Goal: Information Seeking & Learning: Understand process/instructions

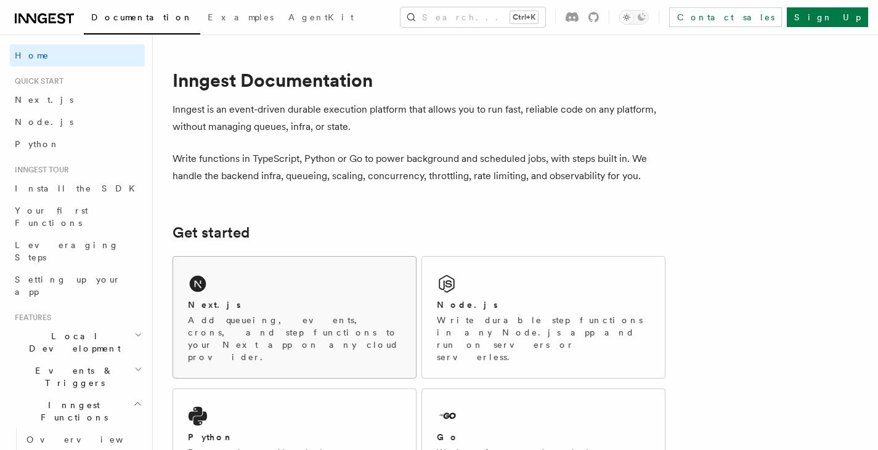
click at [283, 286] on div "Next.js Add queueing, events, crons, and step functions to your Next app on any…" at bounding box center [294, 317] width 243 height 121
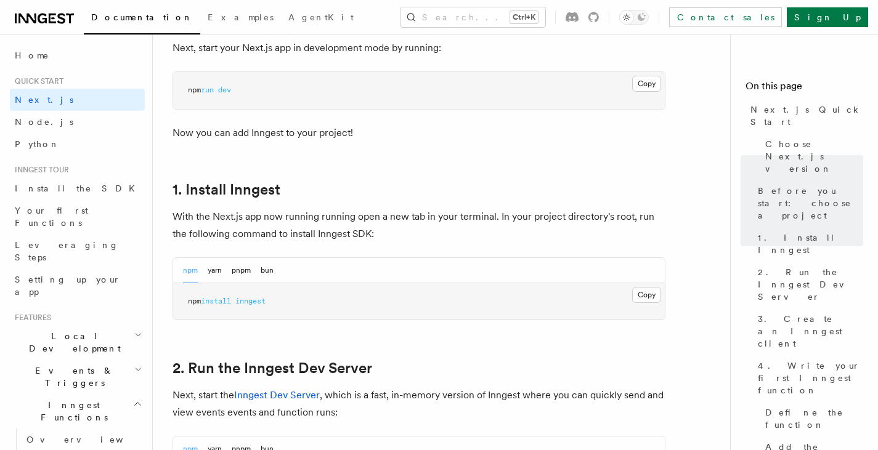
scroll to position [616, 0]
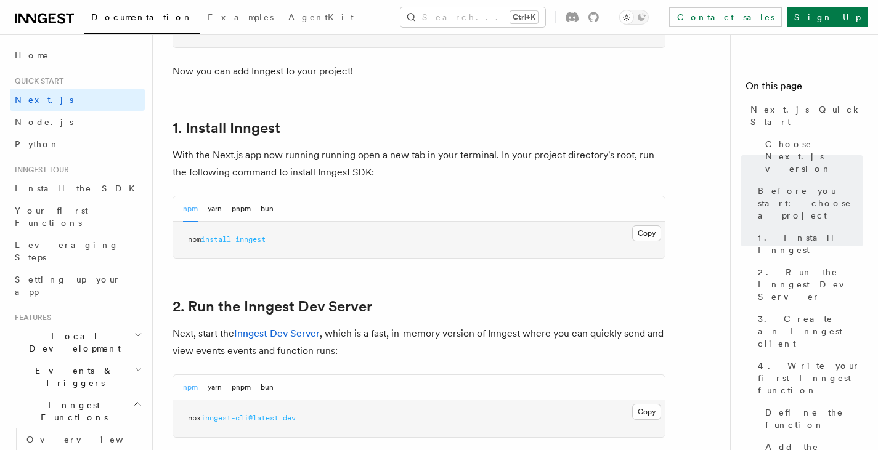
drag, startPoint x: 648, startPoint y: 237, endPoint x: 644, endPoint y: 245, distance: 9.1
click at [648, 236] on button "Copy Copied" at bounding box center [646, 233] width 29 height 16
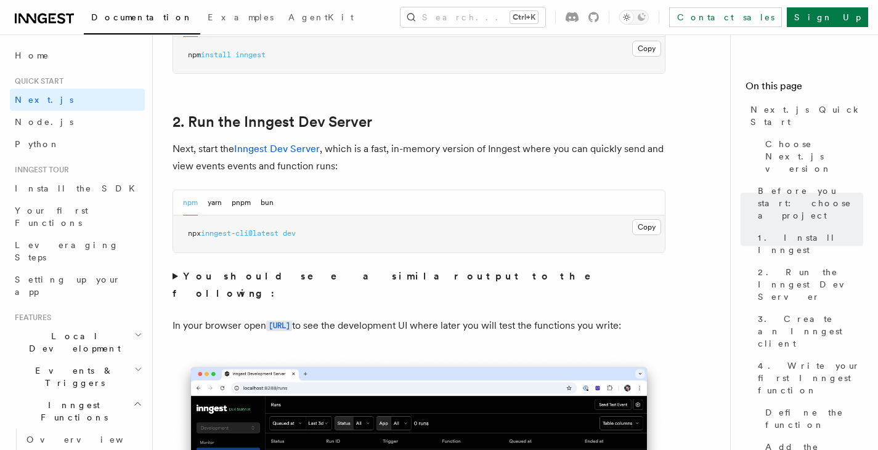
scroll to position [862, 0]
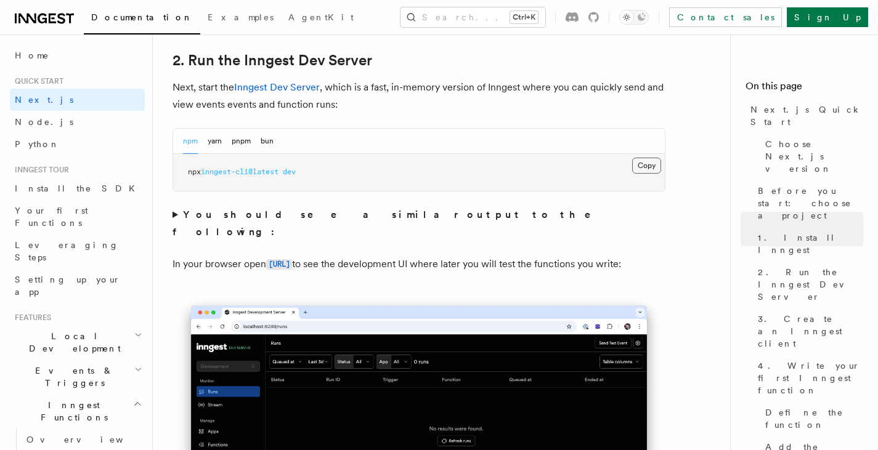
click at [647, 163] on button "Copy Copied" at bounding box center [646, 166] width 29 height 16
drag, startPoint x: 334, startPoint y: 246, endPoint x: 330, endPoint y: 262, distance: 17.3
click at [292, 259] on code "http://localhost:8288" at bounding box center [279, 264] width 26 height 10
click at [51, 18] on icon at bounding box center [44, 18] width 59 height 15
